Goal: Transaction & Acquisition: Subscribe to service/newsletter

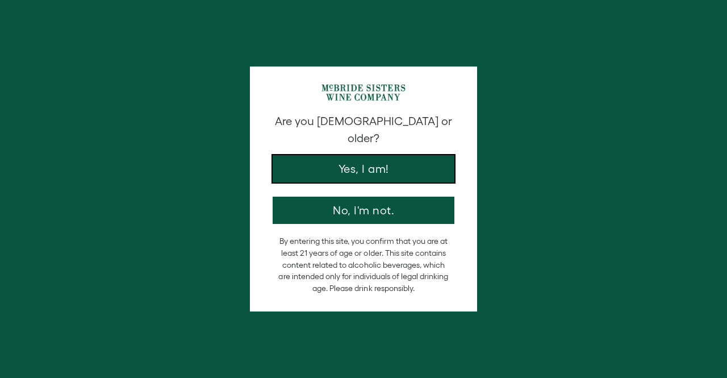
click at [394, 156] on button "Yes, I am!" at bounding box center [364, 168] width 182 height 27
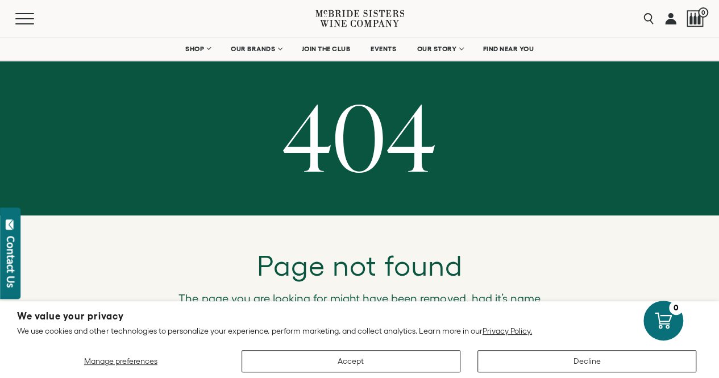
click at [361, 23] on icon at bounding box center [359, 23] width 6 height 7
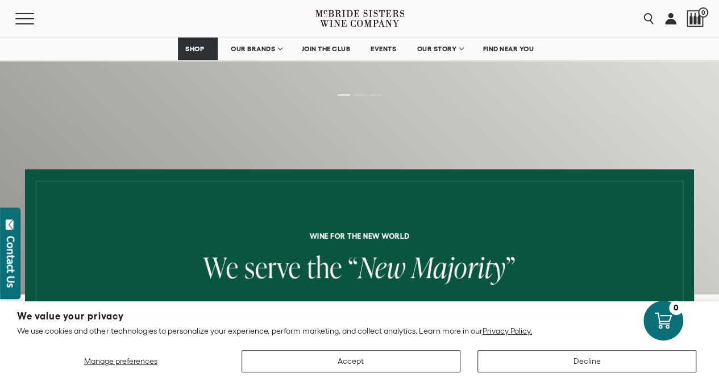
scroll to position [114, 0]
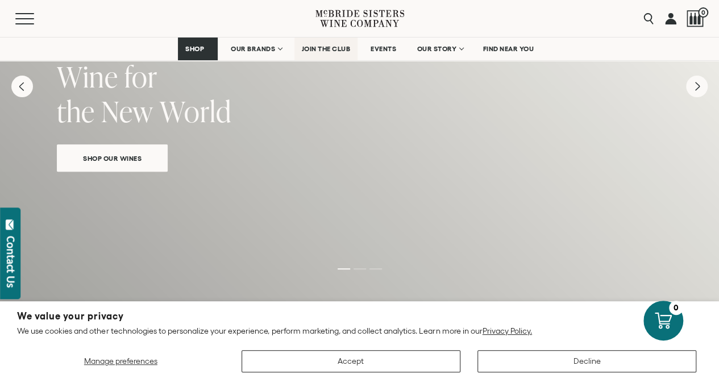
click at [331, 53] on link "JOIN THE CLUB" at bounding box center [326, 49] width 64 height 23
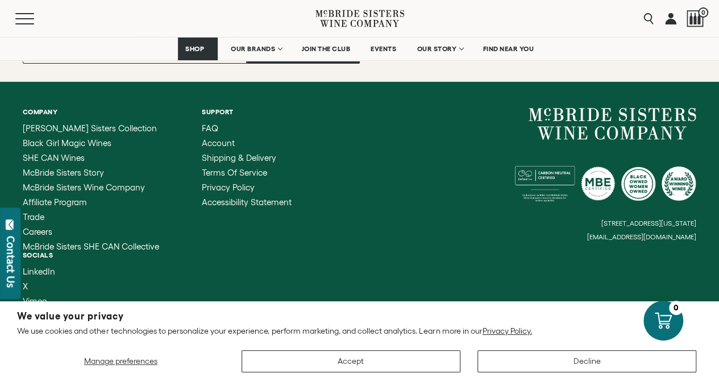
scroll to position [1913, 0]
